Goal: Task Accomplishment & Management: Use online tool/utility

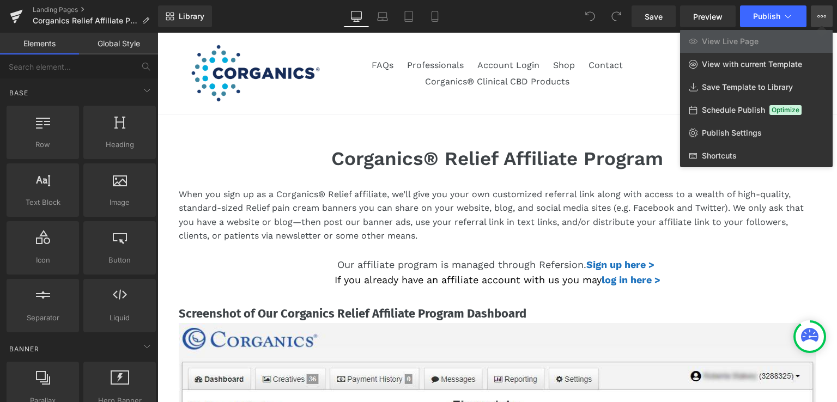
click at [819, 17] on icon at bounding box center [818, 16] width 3 height 2
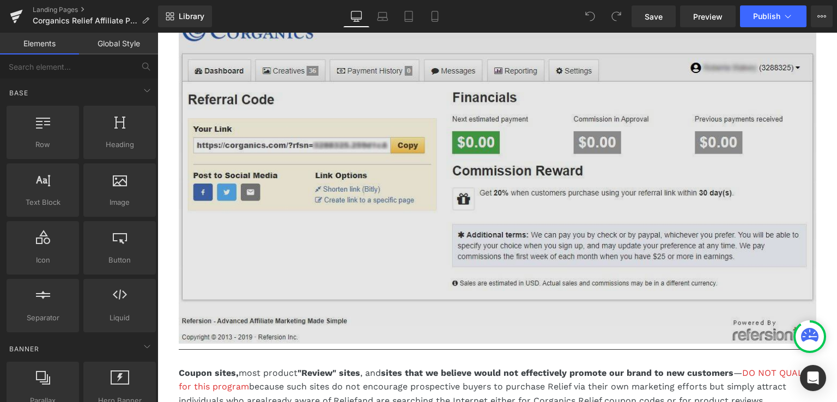
scroll to position [218, 0]
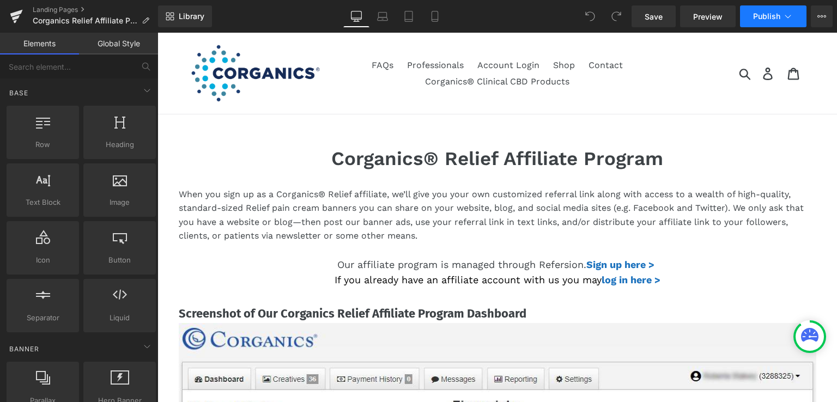
click at [789, 16] on icon at bounding box center [787, 16] width 11 height 11
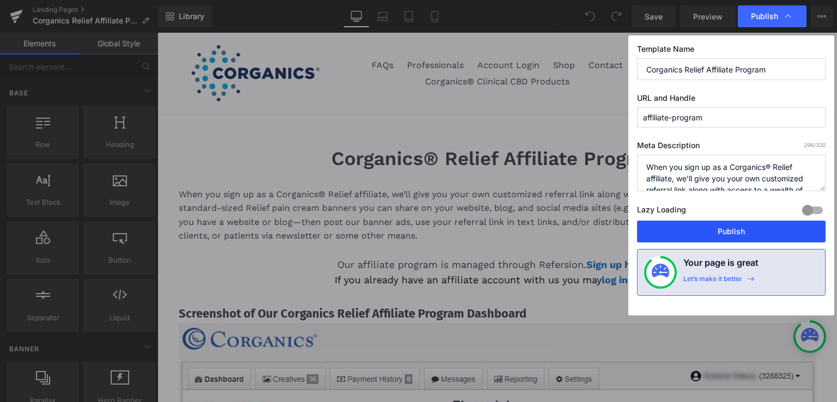
click at [737, 233] on button "Publish" at bounding box center [731, 232] width 189 height 22
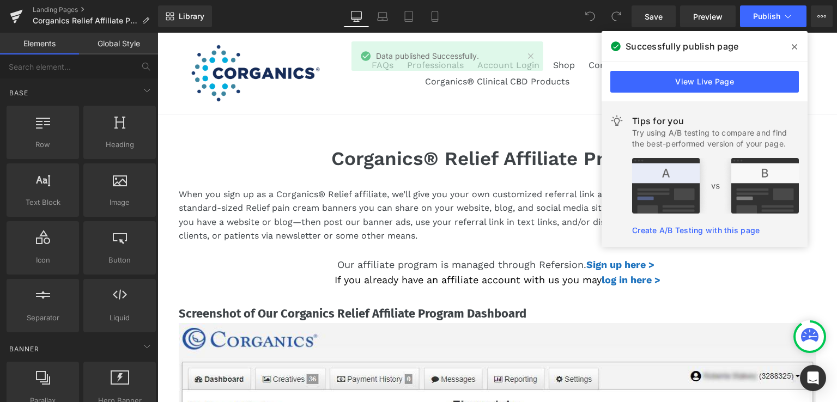
click at [794, 51] on icon at bounding box center [794, 46] width 5 height 9
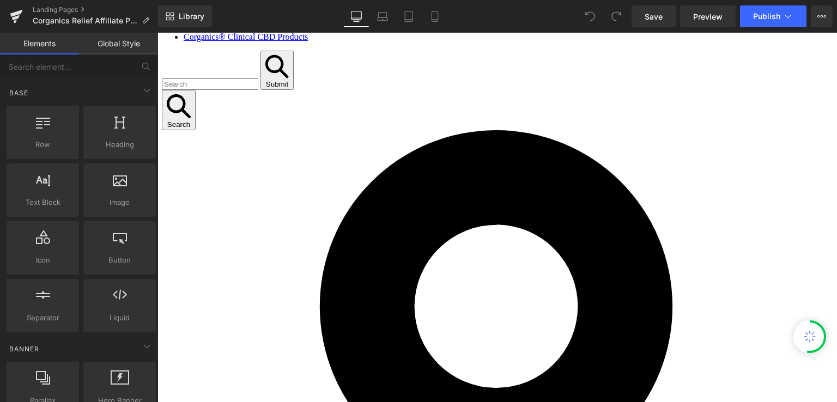
scroll to position [327, 0]
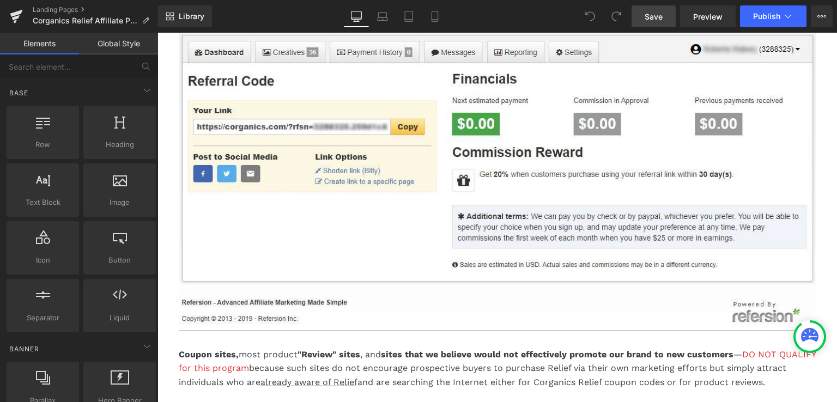
click at [655, 18] on span "Save" at bounding box center [654, 16] width 18 height 11
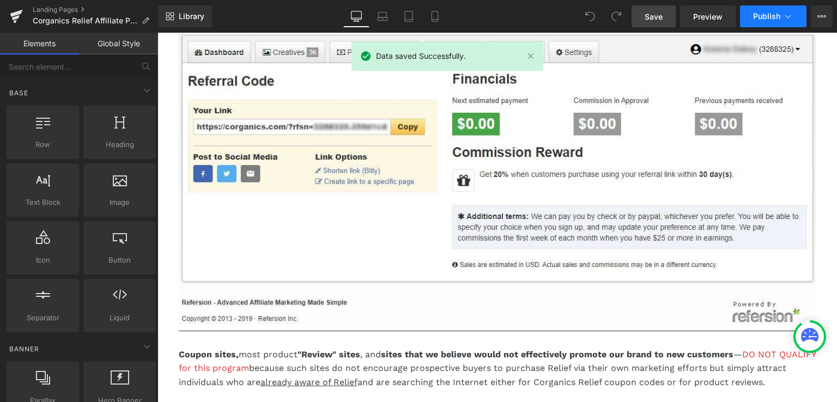
click at [765, 21] on button "Publish" at bounding box center [773, 16] width 66 height 22
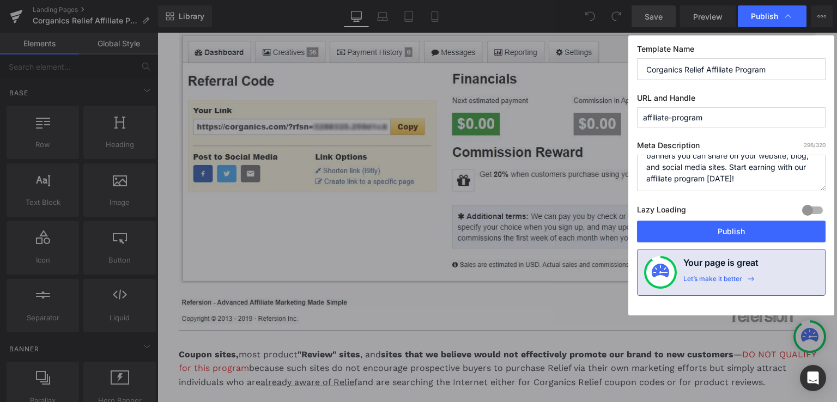
scroll to position [0, 0]
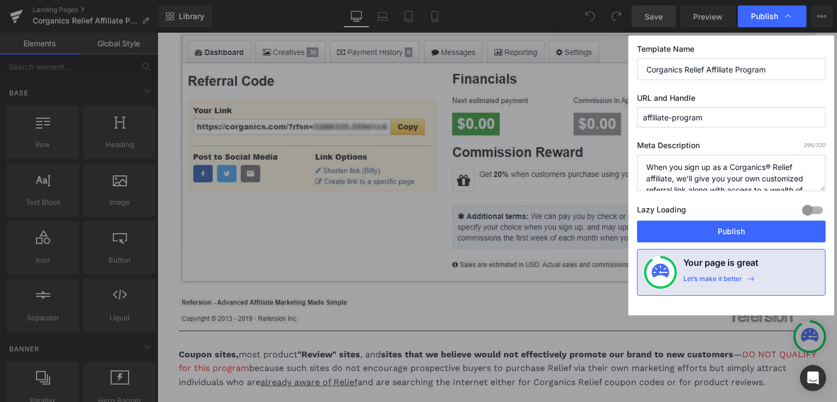
click at [817, 211] on div at bounding box center [812, 210] width 26 height 17
click at [811, 209] on div at bounding box center [812, 210] width 26 height 17
click at [744, 236] on button "Publish" at bounding box center [731, 232] width 189 height 22
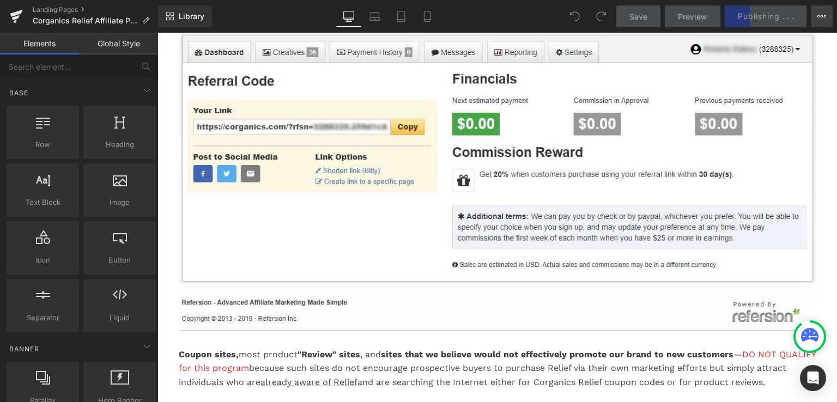
click at [823, 20] on icon at bounding box center [821, 16] width 9 height 9
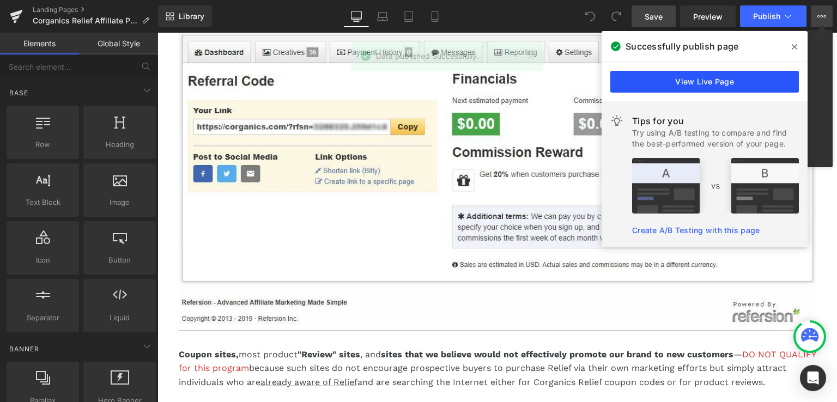
click at [723, 86] on link "View Live Page" at bounding box center [704, 82] width 189 height 22
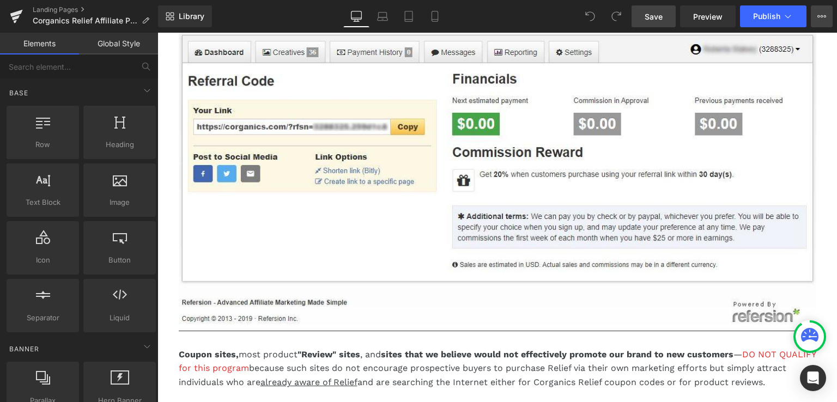
click at [828, 15] on button "View Live Page View with current Template Save Template to Library Schedule Pub…" at bounding box center [822, 16] width 22 height 22
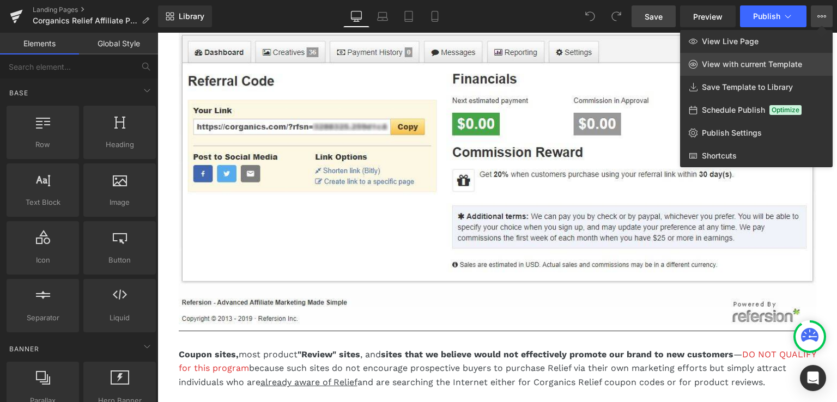
click at [691, 64] on icon at bounding box center [693, 64] width 9 height 9
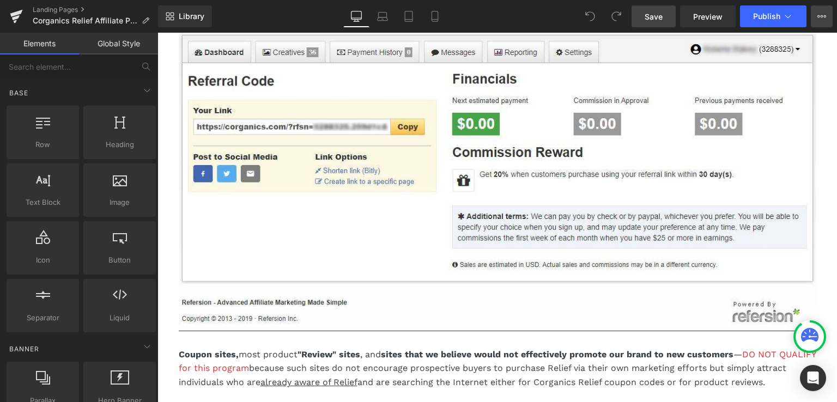
click at [824, 20] on icon at bounding box center [821, 16] width 9 height 9
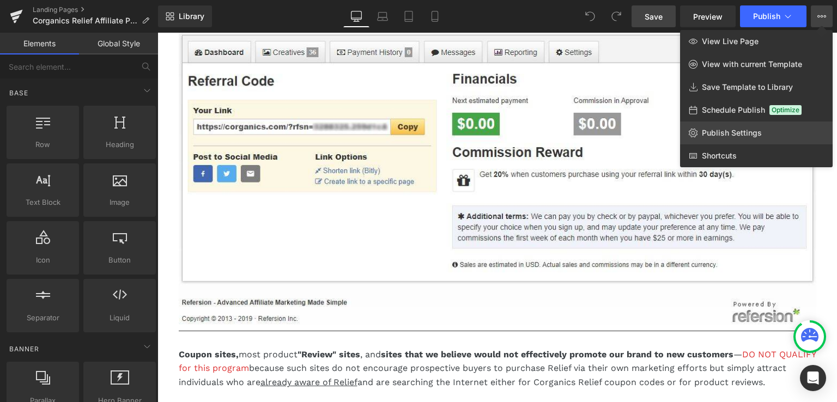
click at [750, 129] on span "Publish Settings" at bounding box center [732, 133] width 60 height 10
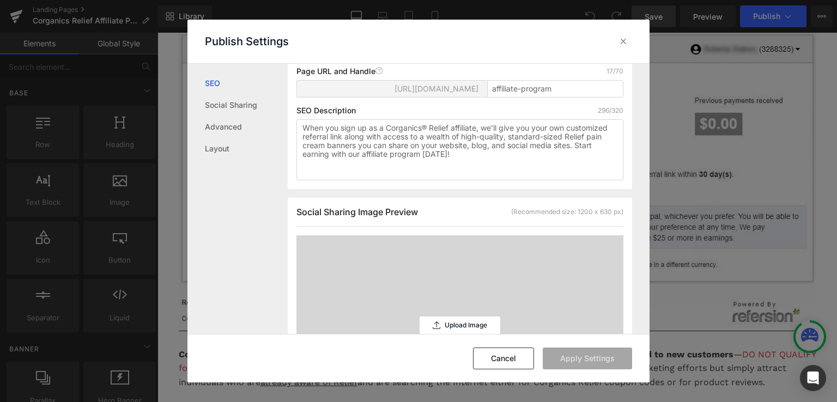
scroll to position [53, 0]
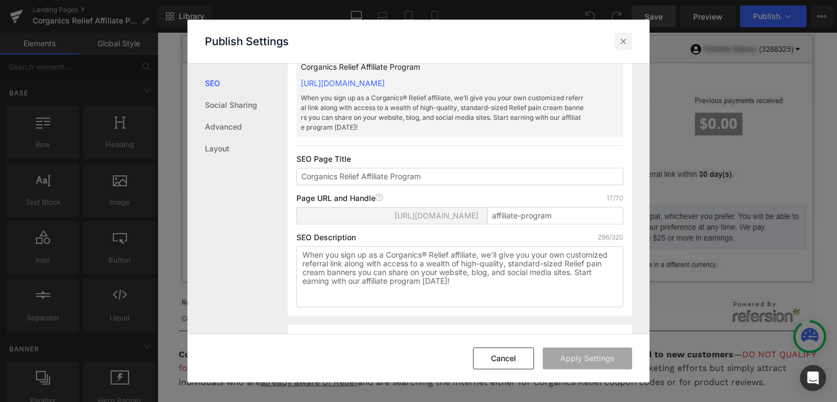
drag, startPoint x: 619, startPoint y: 42, endPoint x: 441, endPoint y: 1, distance: 182.9
click at [619, 42] on icon at bounding box center [623, 41] width 11 height 11
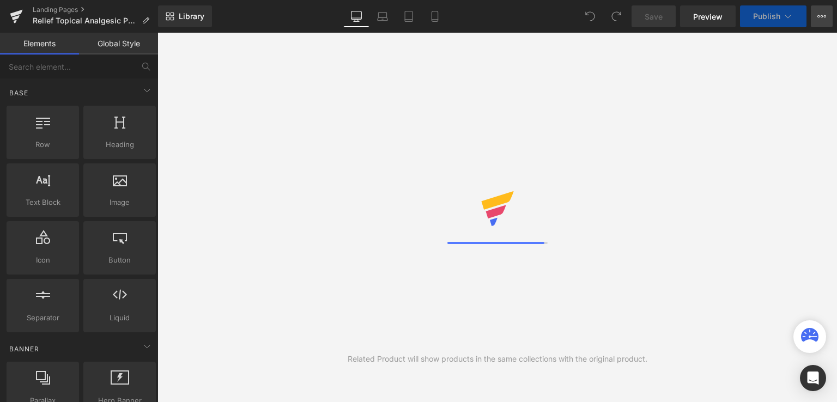
click at [821, 14] on icon at bounding box center [821, 16] width 9 height 9
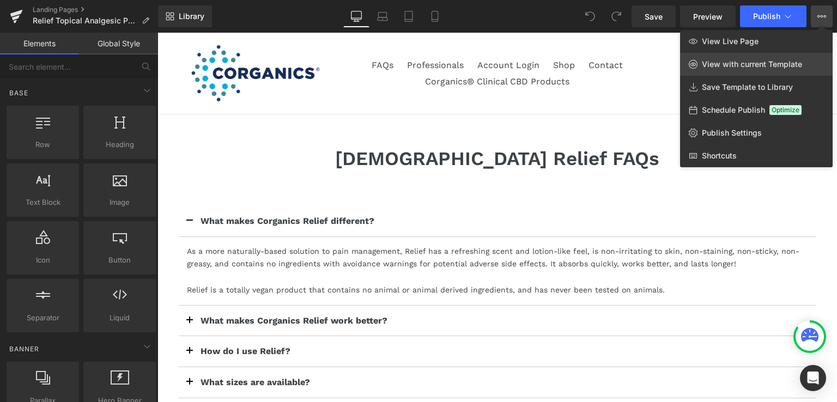
click at [691, 64] on icon at bounding box center [693, 64] width 9 height 9
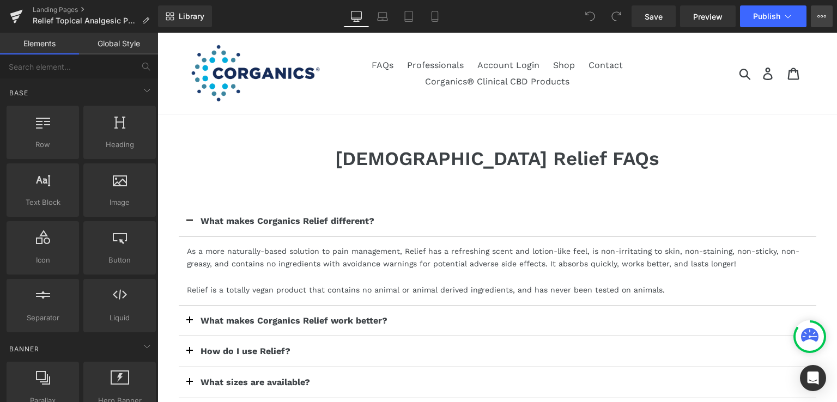
click at [815, 15] on button "View Live Page View with current Template Save Template to Library Schedule Pub…" at bounding box center [822, 16] width 22 height 22
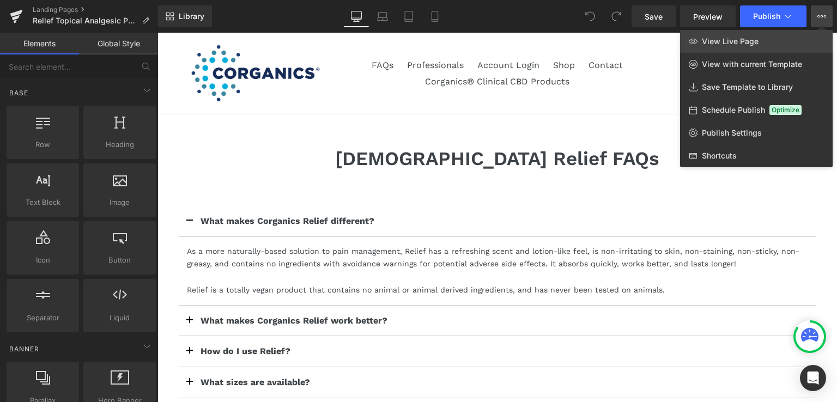
click at [733, 41] on span "View Live Page" at bounding box center [730, 42] width 57 height 10
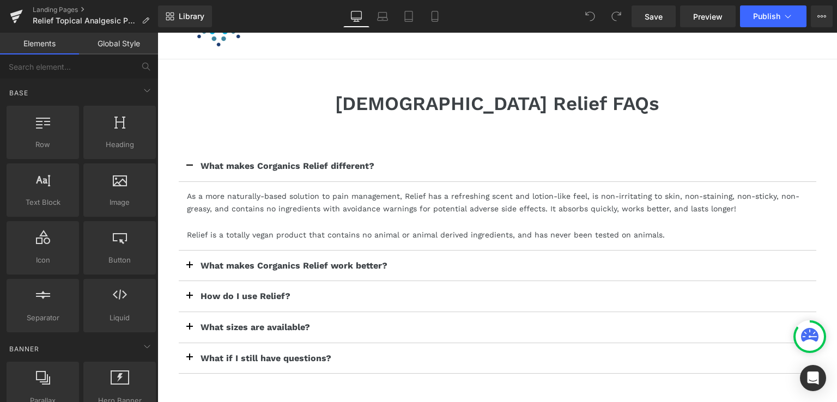
scroll to position [54, 0]
click at [788, 18] on icon at bounding box center [787, 16] width 11 height 11
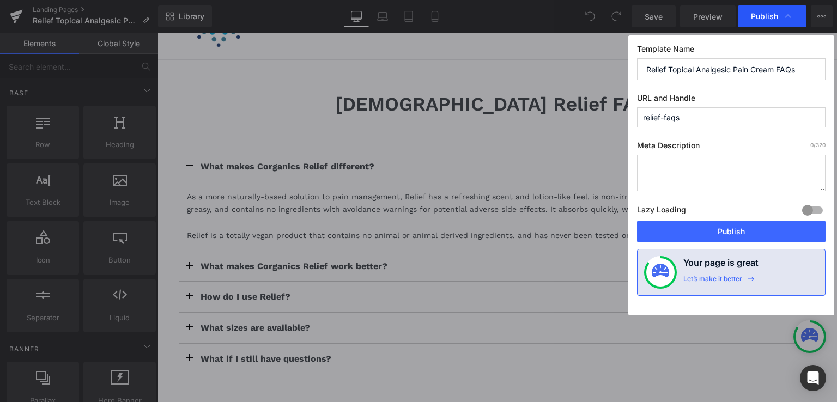
click at [790, 16] on icon at bounding box center [787, 16] width 11 height 11
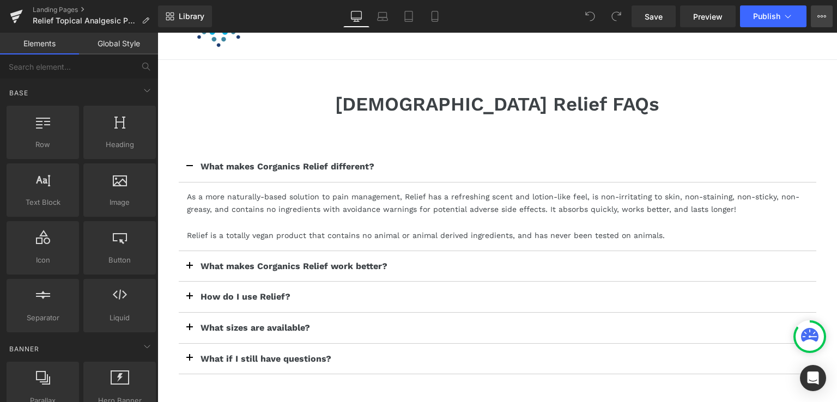
click at [817, 15] on button "View Live Page View with current Template Save Template to Library Schedule Pub…" at bounding box center [822, 16] width 22 height 22
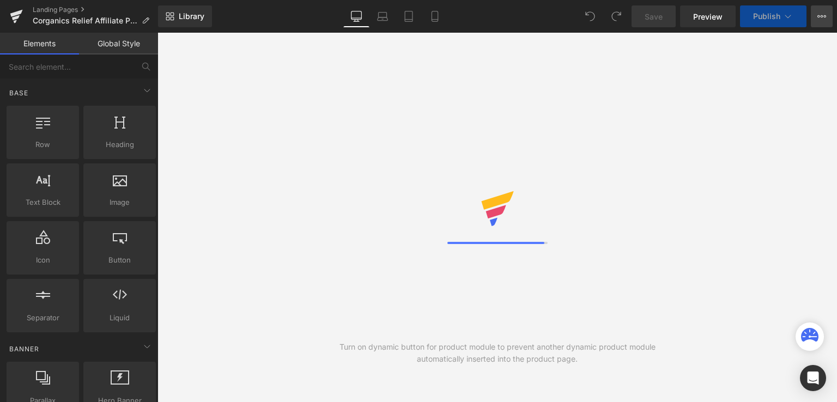
click at [823, 13] on icon at bounding box center [821, 16] width 9 height 9
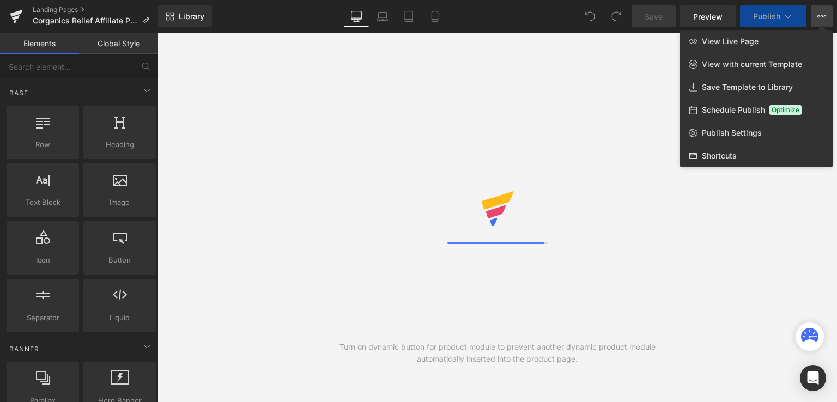
click at [823, 13] on icon at bounding box center [821, 16] width 9 height 9
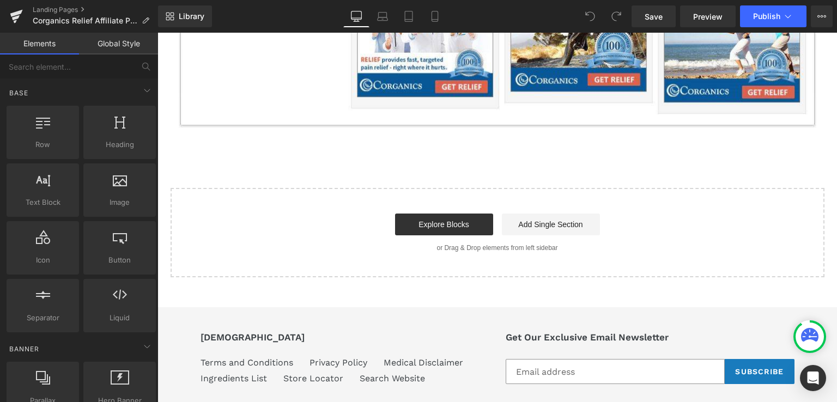
scroll to position [1236, 0]
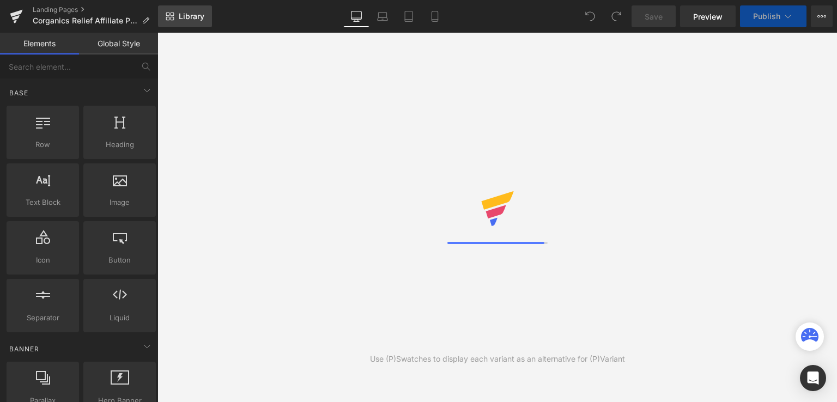
click at [167, 18] on icon at bounding box center [170, 16] width 9 height 9
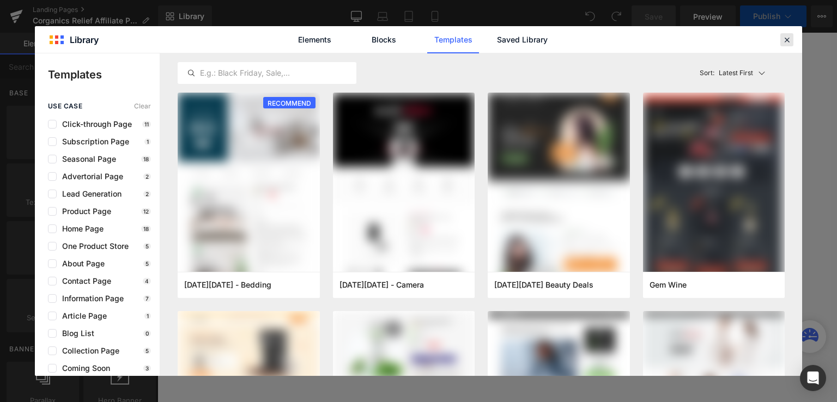
click at [782, 42] on icon at bounding box center [787, 40] width 10 height 10
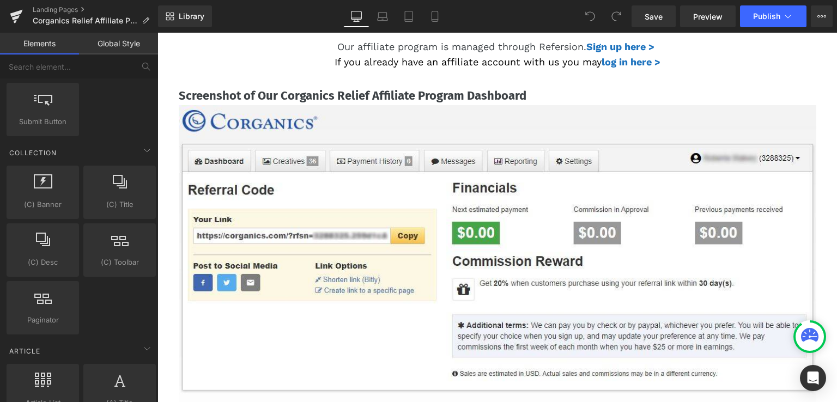
scroll to position [1898, 0]
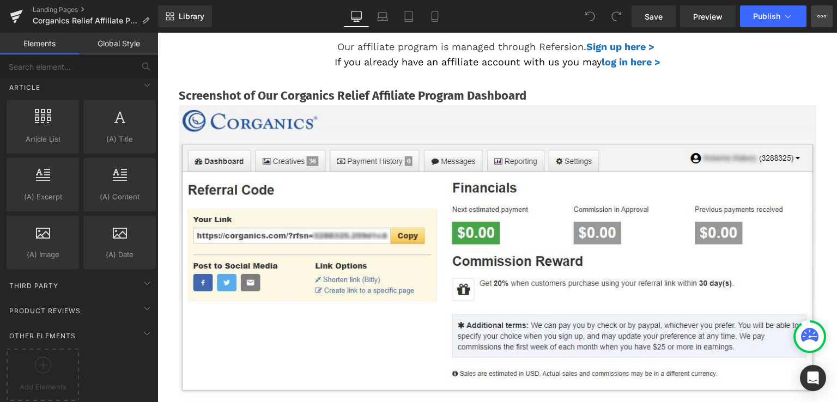
click at [819, 15] on icon at bounding box center [818, 16] width 3 height 2
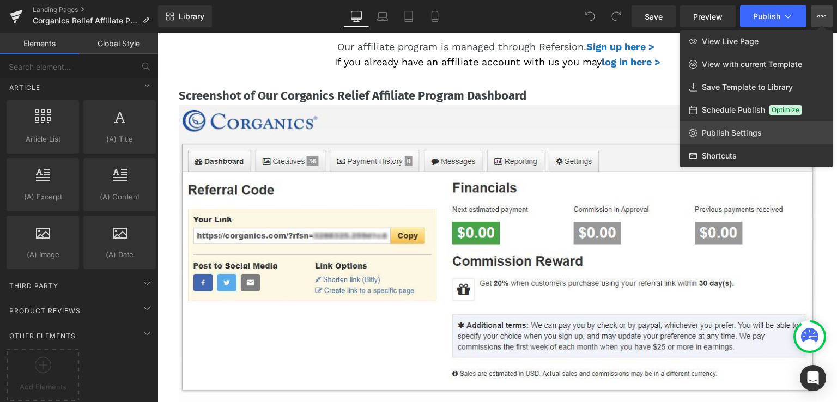
click at [743, 131] on span "Publish Settings" at bounding box center [732, 133] width 60 height 10
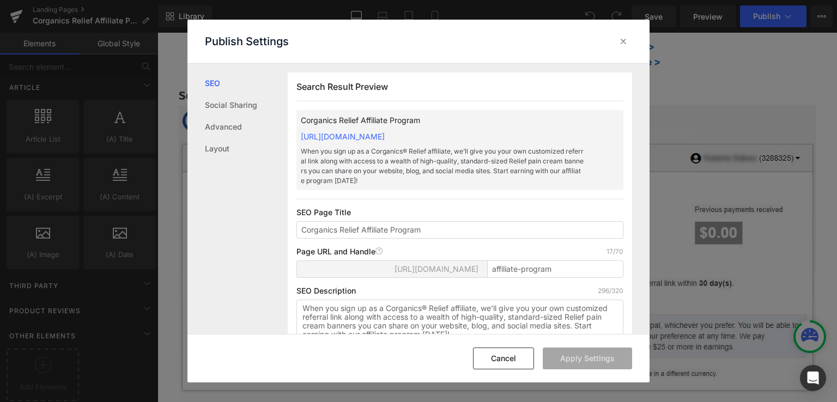
scroll to position [0, 0]
click at [573, 141] on div "Corganics Relief Affiliate Program https://corganics-ecommerce.myshopify.com/pa…" at bounding box center [459, 150] width 327 height 80
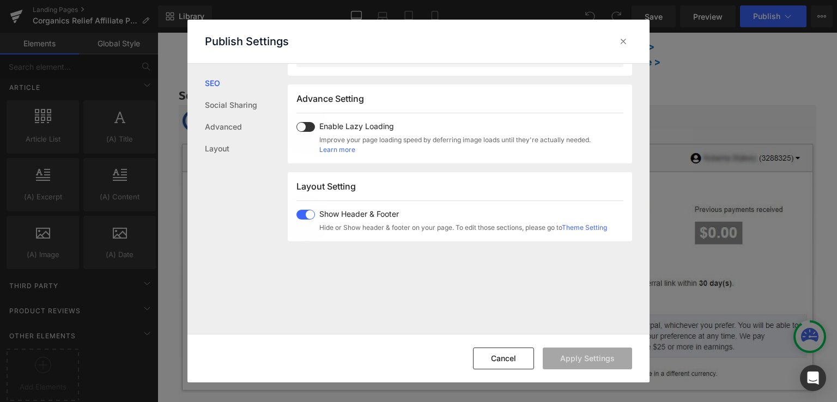
scroll to position [654, 0]
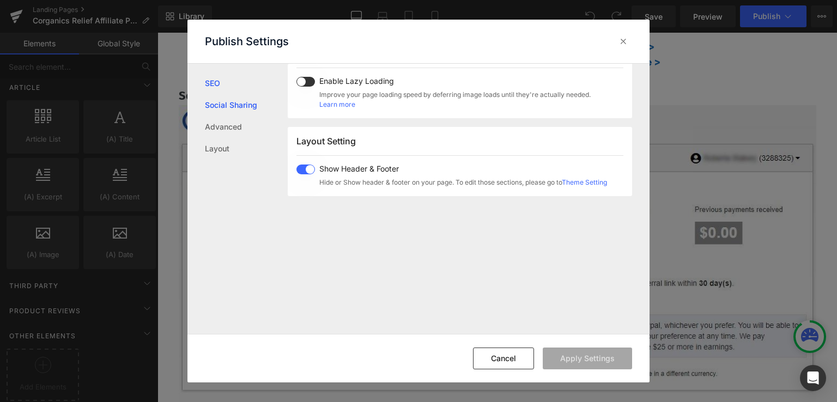
click at [233, 107] on link "Social Sharing" at bounding box center [246, 105] width 83 height 22
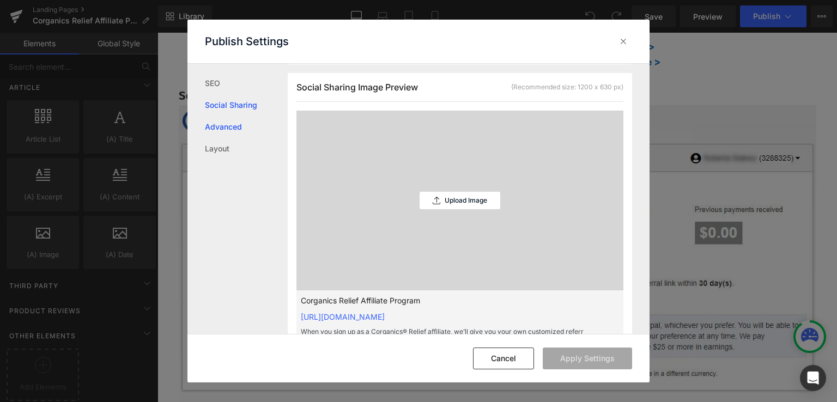
click at [226, 124] on link "Advanced" at bounding box center [246, 127] width 83 height 22
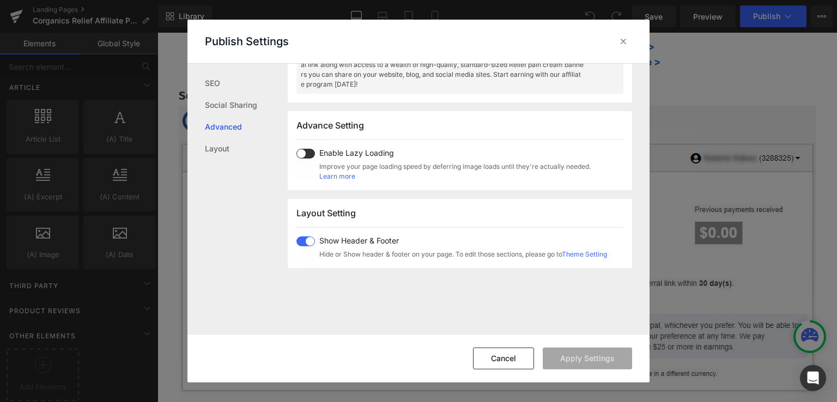
scroll to position [621, 0]
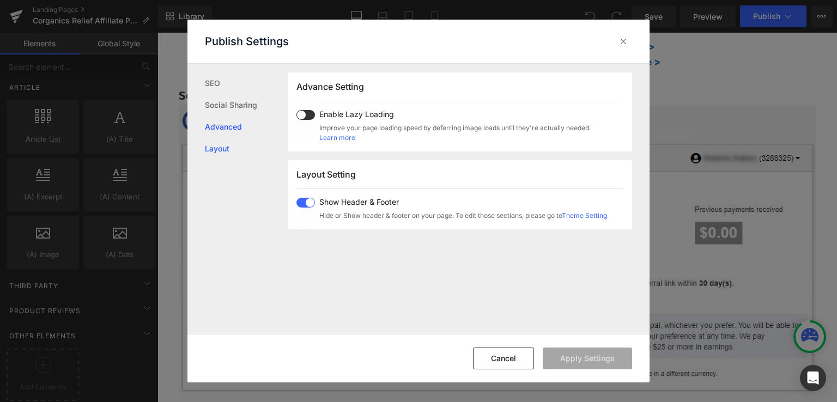
click at [218, 149] on link "Layout" at bounding box center [246, 149] width 83 height 22
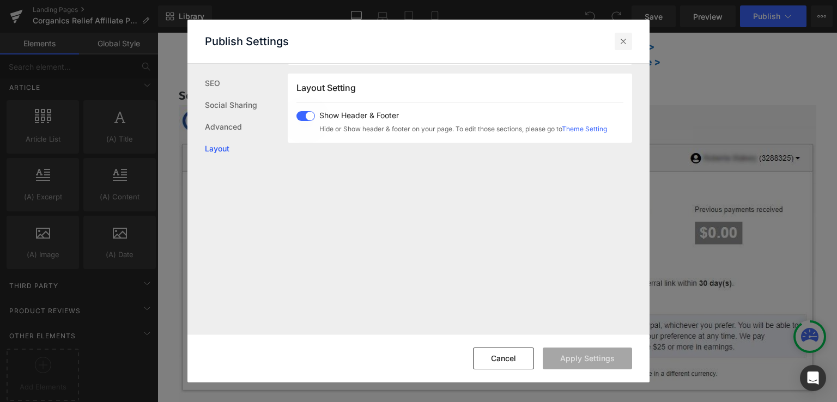
click at [621, 42] on icon at bounding box center [623, 41] width 11 height 11
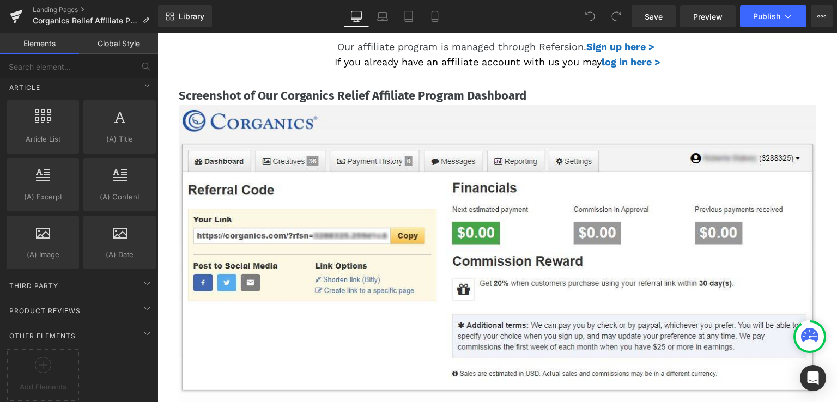
click at [119, 52] on link "Global Style" at bounding box center [118, 44] width 79 height 22
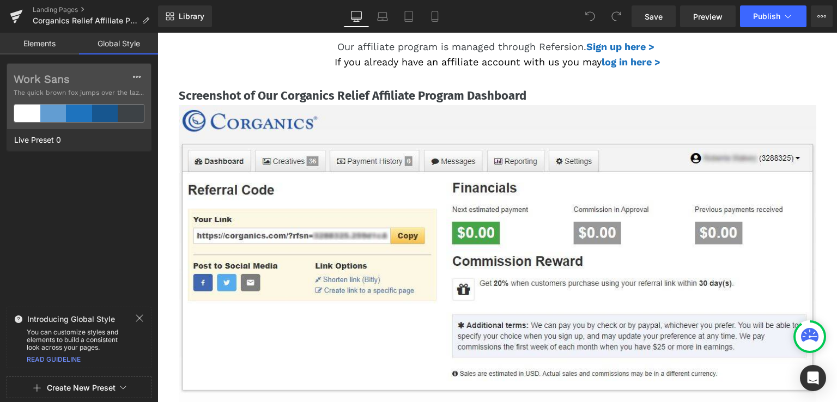
click at [120, 44] on link "Global Style" at bounding box center [118, 44] width 79 height 22
click at [141, 319] on icon at bounding box center [139, 318] width 9 height 9
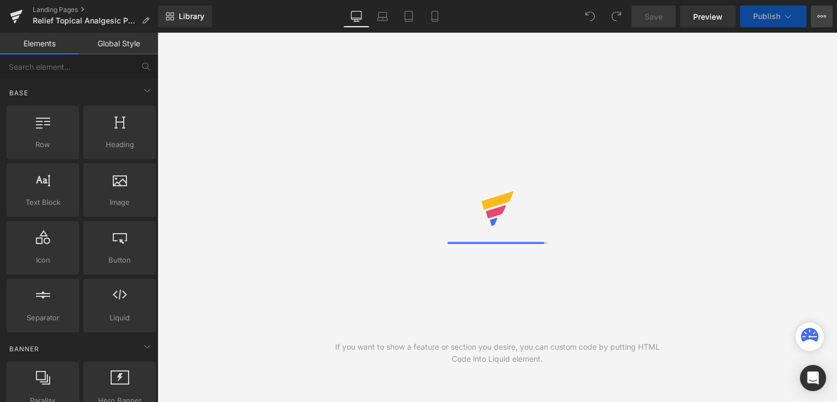
click at [822, 20] on icon at bounding box center [821, 16] width 9 height 9
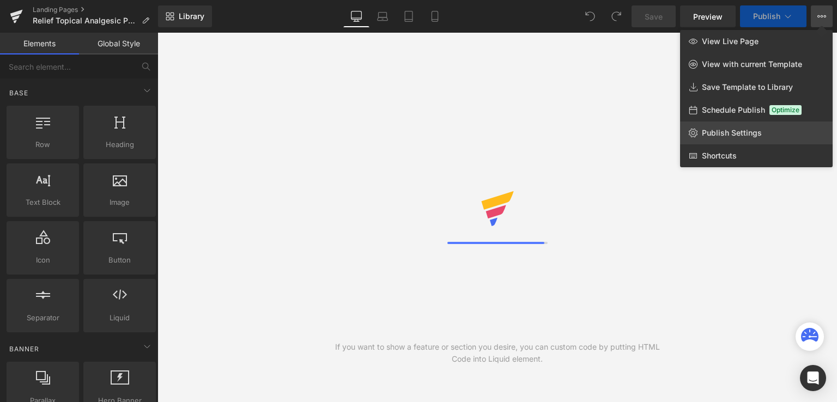
click at [773, 129] on link "Publish Settings" at bounding box center [756, 132] width 153 height 23
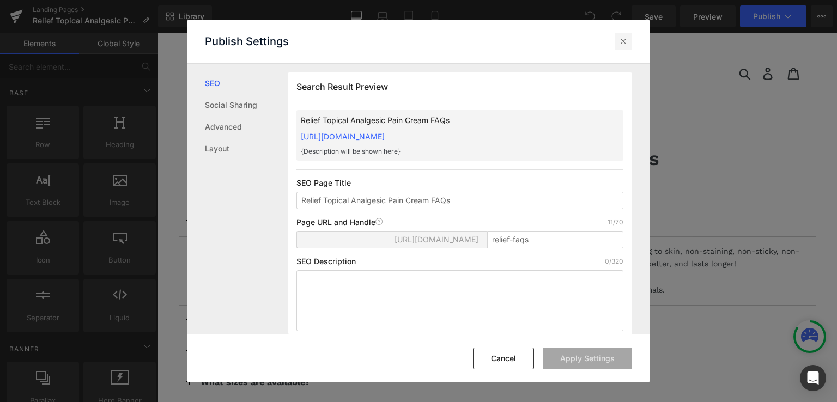
click at [617, 45] on div at bounding box center [623, 41] width 17 height 17
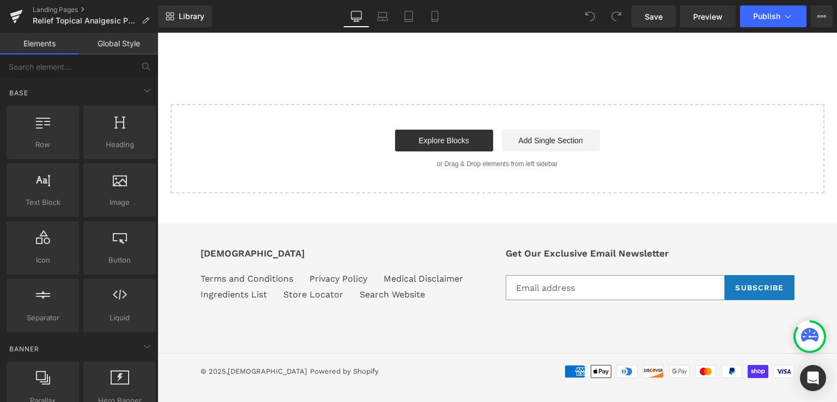
scroll to position [406, 0]
